Goal: Information Seeking & Learning: Learn about a topic

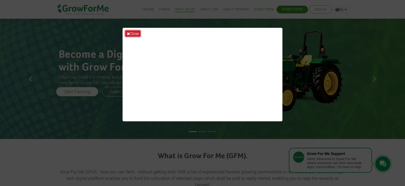
click at [135, 33] on button "Close" at bounding box center [132, 33] width 15 height 6
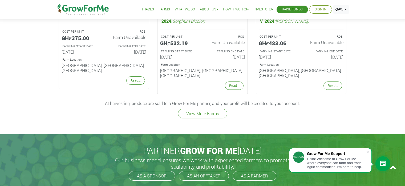
scroll to position [737, 0]
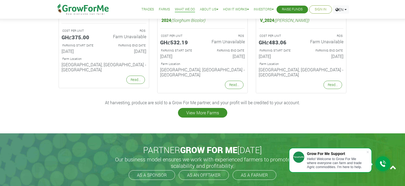
click at [197, 108] on link "View More Farms" at bounding box center [202, 113] width 49 height 10
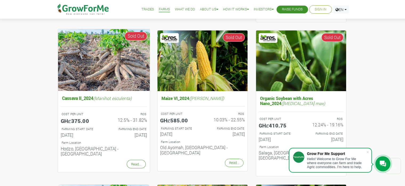
scroll to position [195, 0]
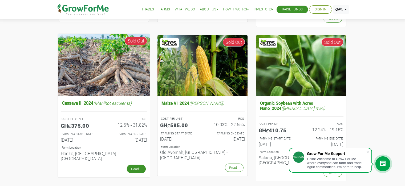
click at [136, 164] on link "Read..." at bounding box center [136, 168] width 19 height 9
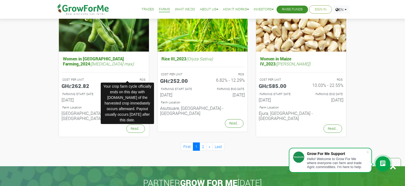
scroll to position [548, 0]
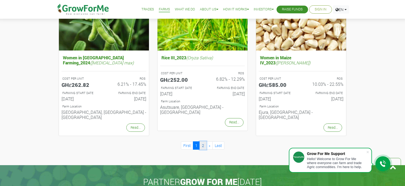
click at [202, 141] on link "2" at bounding box center [203, 145] width 7 height 8
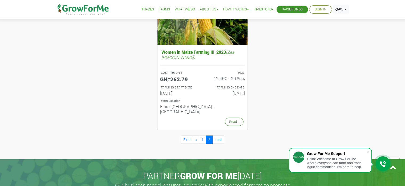
scroll to position [246, 0]
drag, startPoint x: 0, startPoint y: 0, endPoint x: 202, endPoint y: 126, distance: 238.4
click at [202, 135] on link "1" at bounding box center [202, 139] width 7 height 8
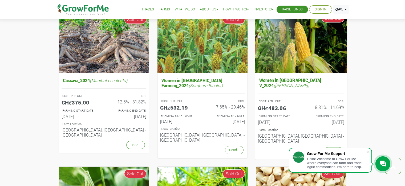
scroll to position [368, 0]
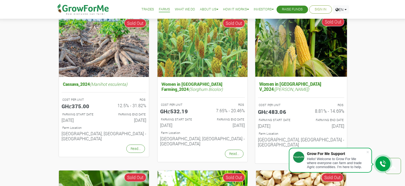
click at [329, 151] on link "Read..." at bounding box center [333, 155] width 19 height 9
